Goal: Information Seeking & Learning: Get advice/opinions

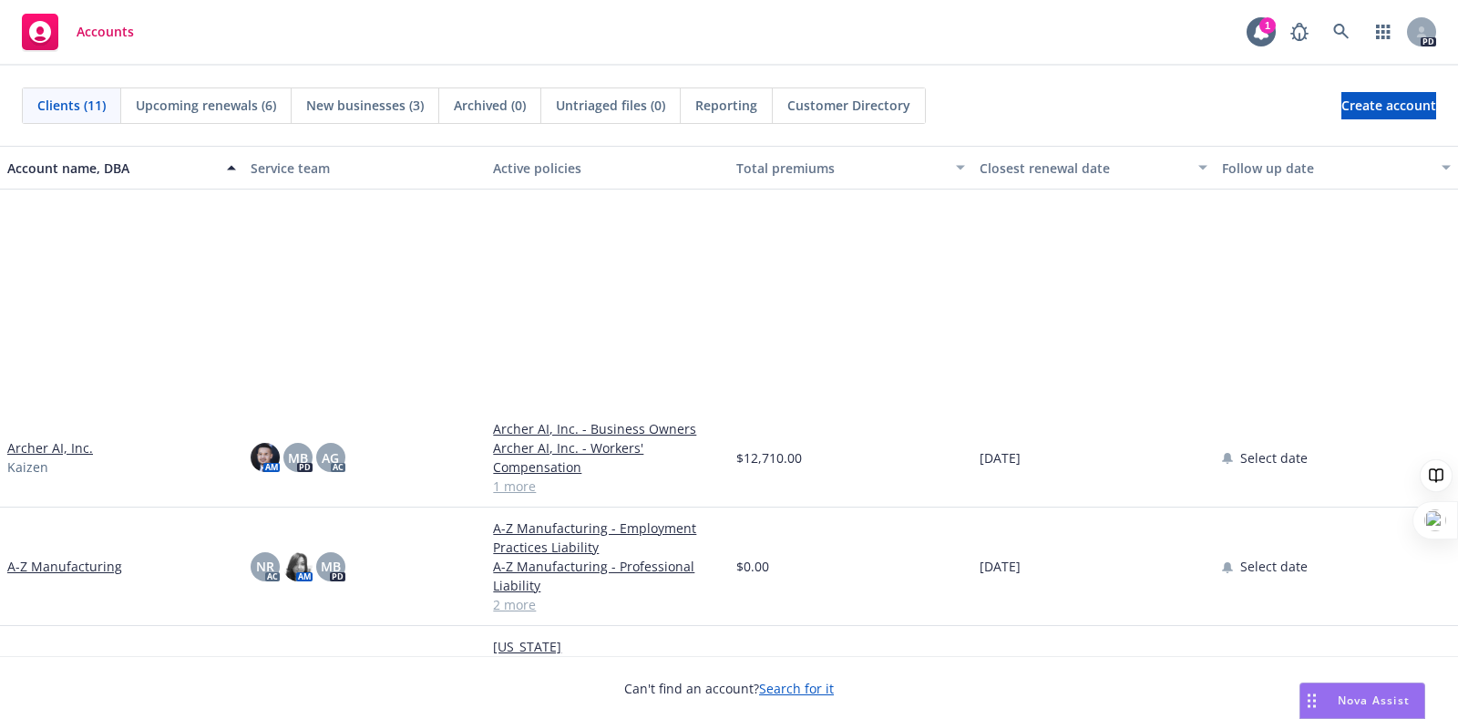
scroll to position [342, 0]
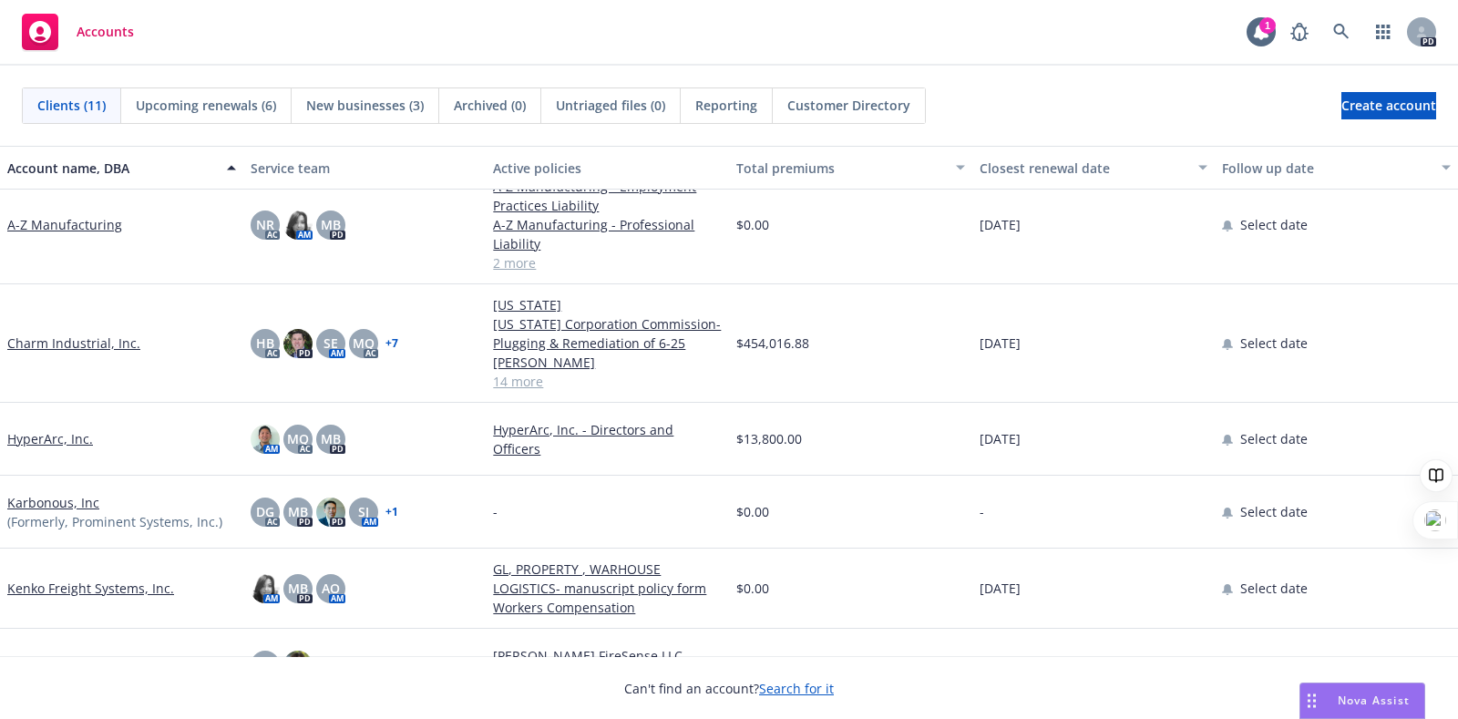
click at [1371, 704] on span "Nova Assist" at bounding box center [1374, 699] width 72 height 15
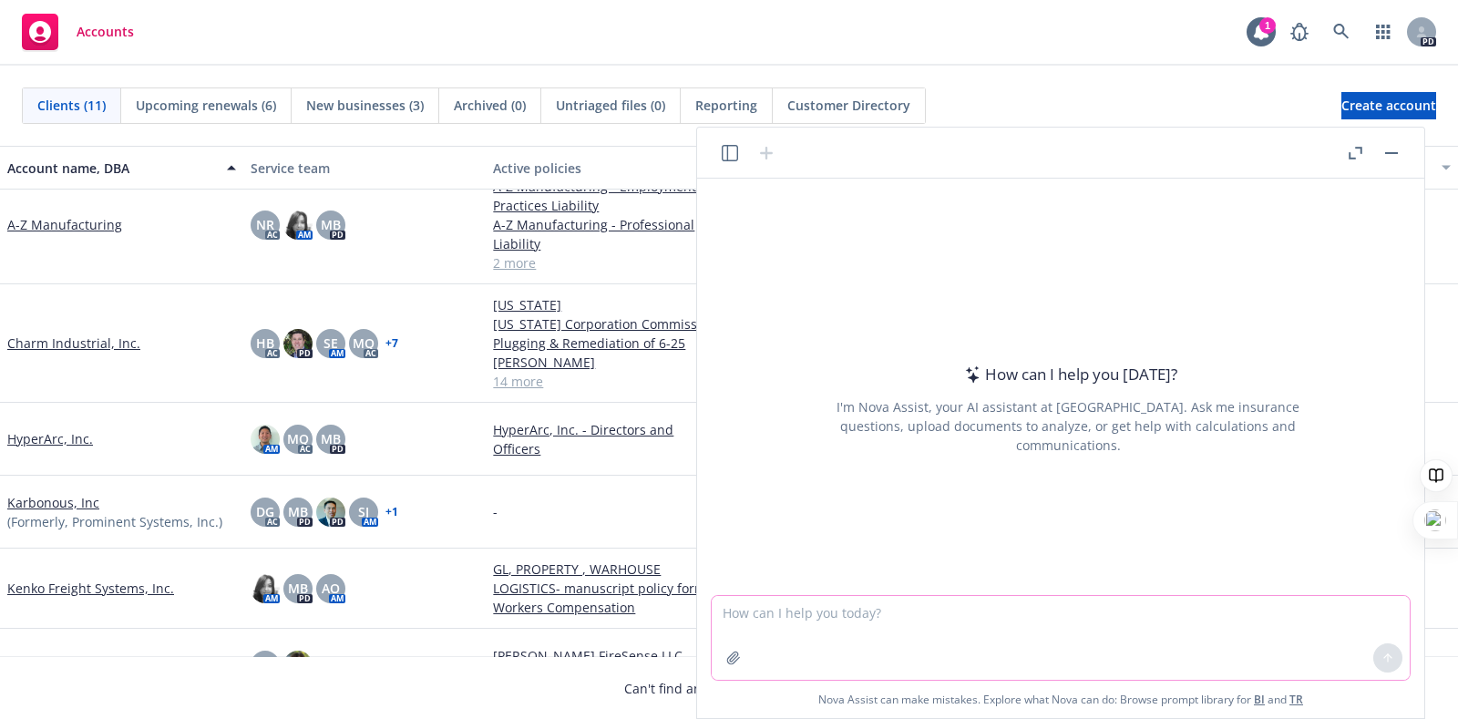
click at [916, 610] on textarea at bounding box center [1061, 638] width 698 height 84
type textarea "SUMMARIZE QUALITY CONTROL PROGRAM"
click at [728, 662] on icon "button" at bounding box center [733, 658] width 15 height 15
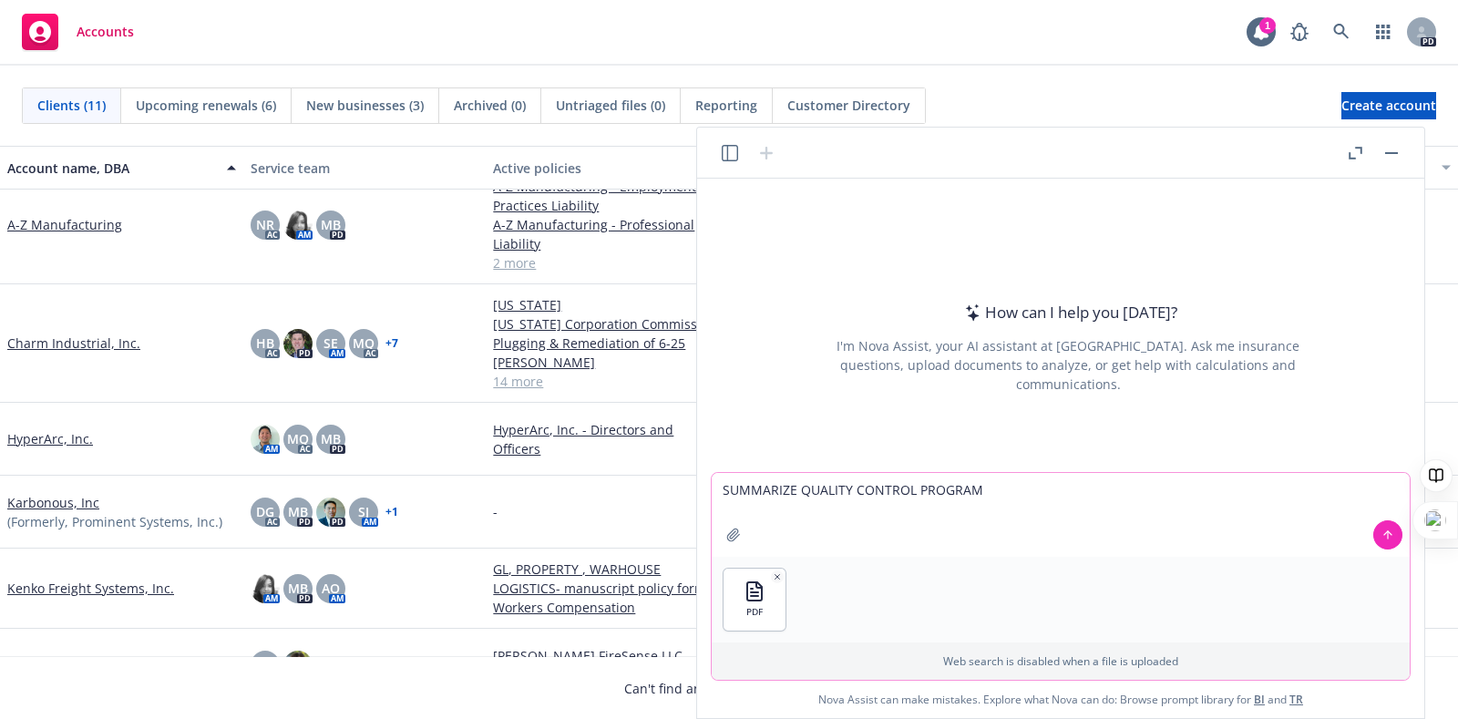
click at [1382, 541] on button at bounding box center [1387, 534] width 29 height 29
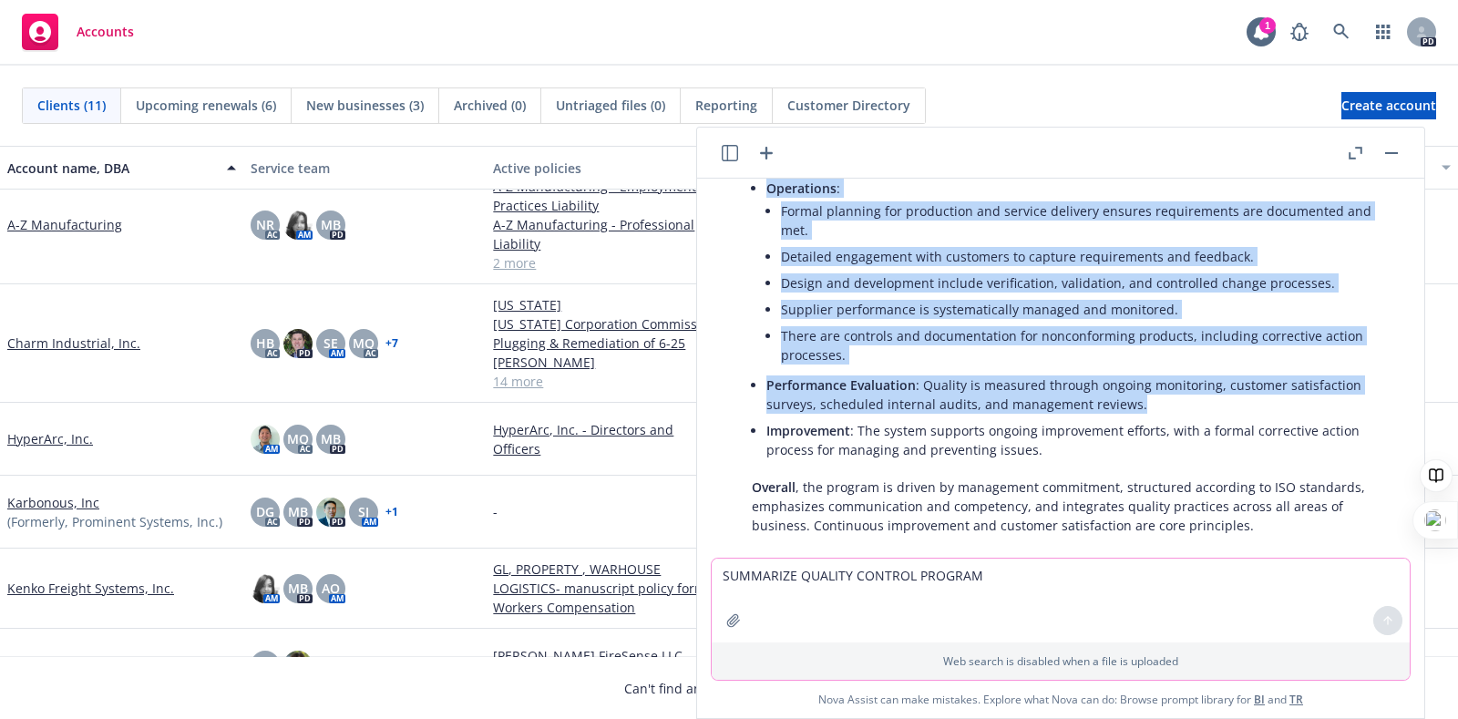
scroll to position [487, 0]
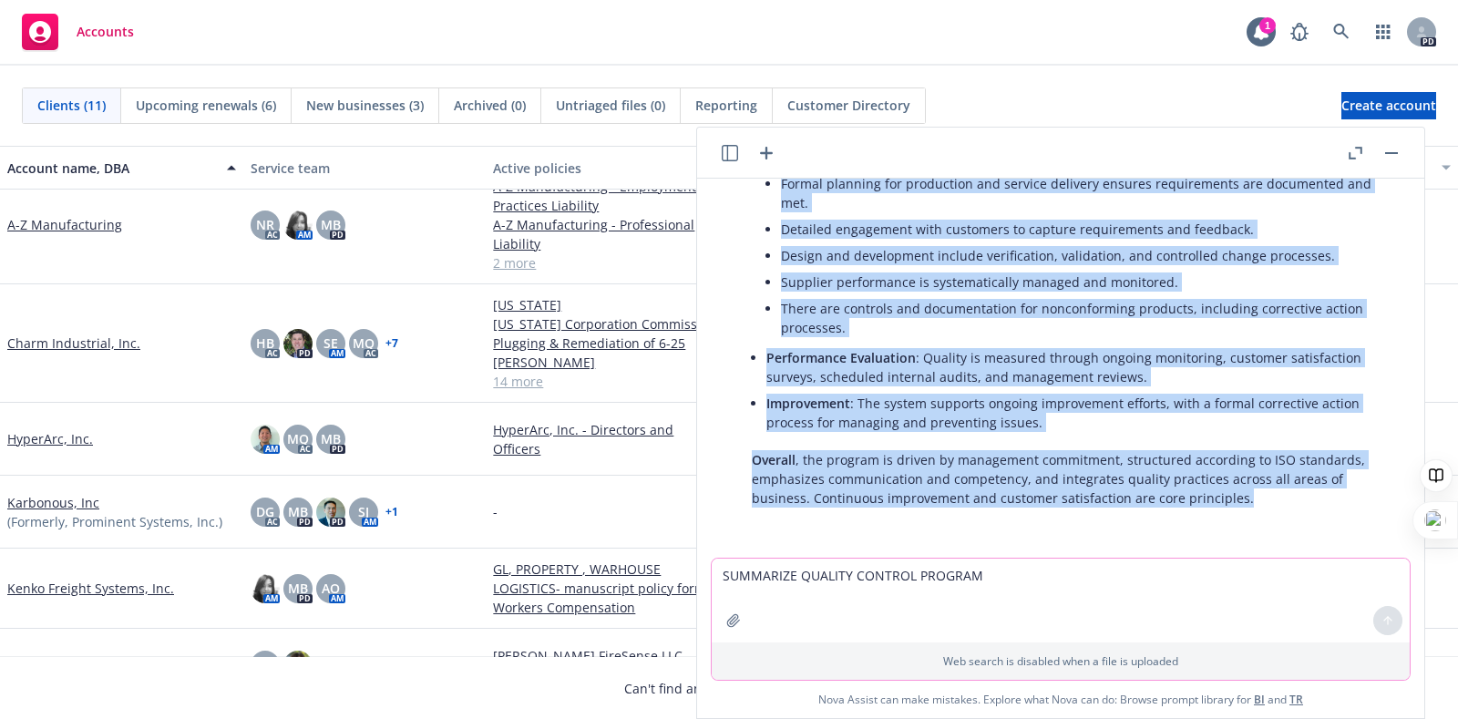
drag, startPoint x: 753, startPoint y: 293, endPoint x: 1298, endPoint y: 531, distance: 595.4
click at [1298, 531] on div "pdf QM 9001-2015 Quality Manual 5-1-19a.pdf SUMMARIZE QUALITY CONTROL PROGRAM H…" at bounding box center [1060, 368] width 713 height 379
copy div "Lore ip d sitamet co adi Elitsed Doeiusm Tempori utlabore et dolo magnaali: Eni…"
click at [915, 473] on p "Overall , the program is driven by management commitment, structured according …" at bounding box center [1068, 478] width 632 height 57
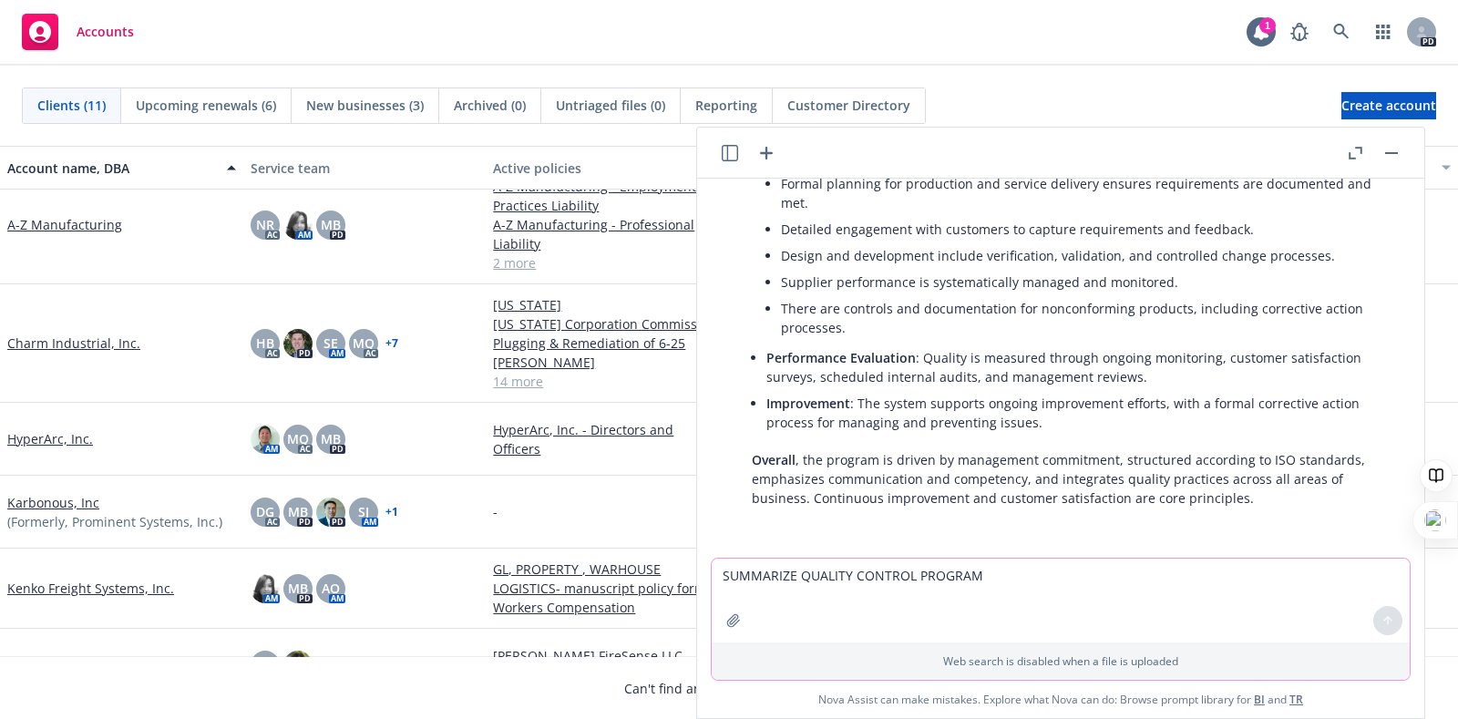
click at [843, 599] on textarea "SUMMARIZE QUALITY CONTROL PROGRAM" at bounding box center [1061, 601] width 698 height 84
type textarea "add that they use machine guarding, personal protective equipment, MVR checks"
drag, startPoint x: 1251, startPoint y: 585, endPoint x: 1142, endPoint y: 595, distance: 109.8
click at [1144, 596] on textarea "add that they use machine guarding, personal protective equipment, MVR checks" at bounding box center [1061, 601] width 698 height 84
